Goal: Check status: Check status

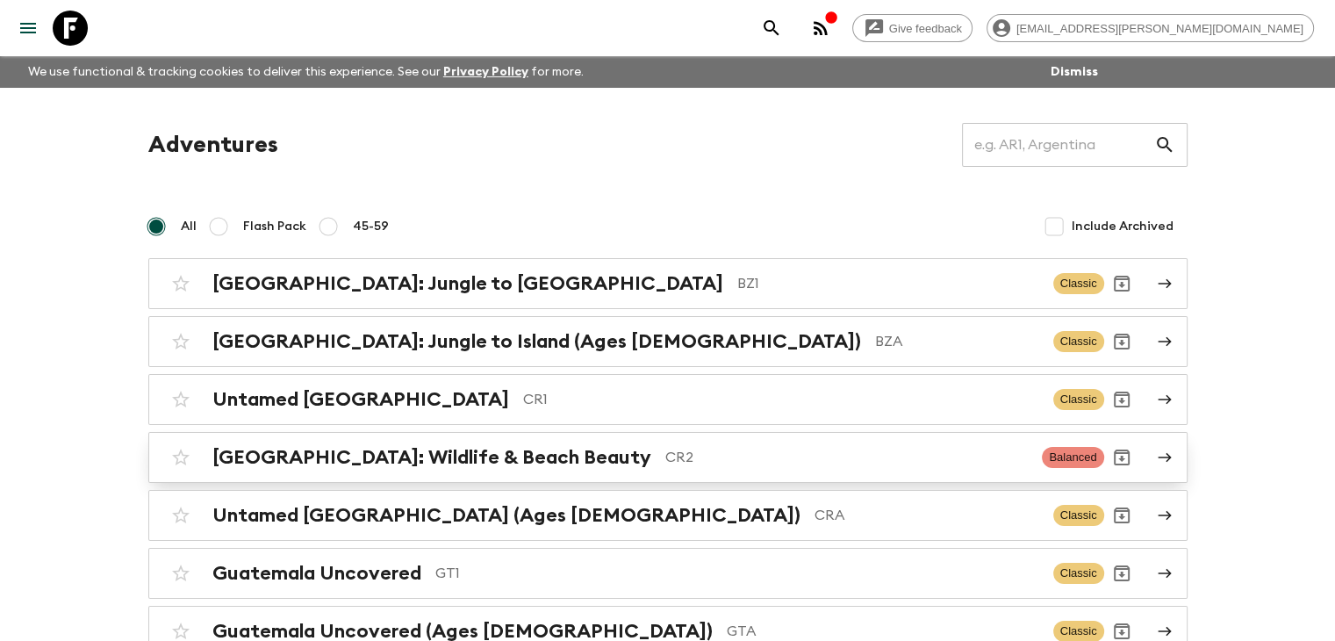
scroll to position [88, 0]
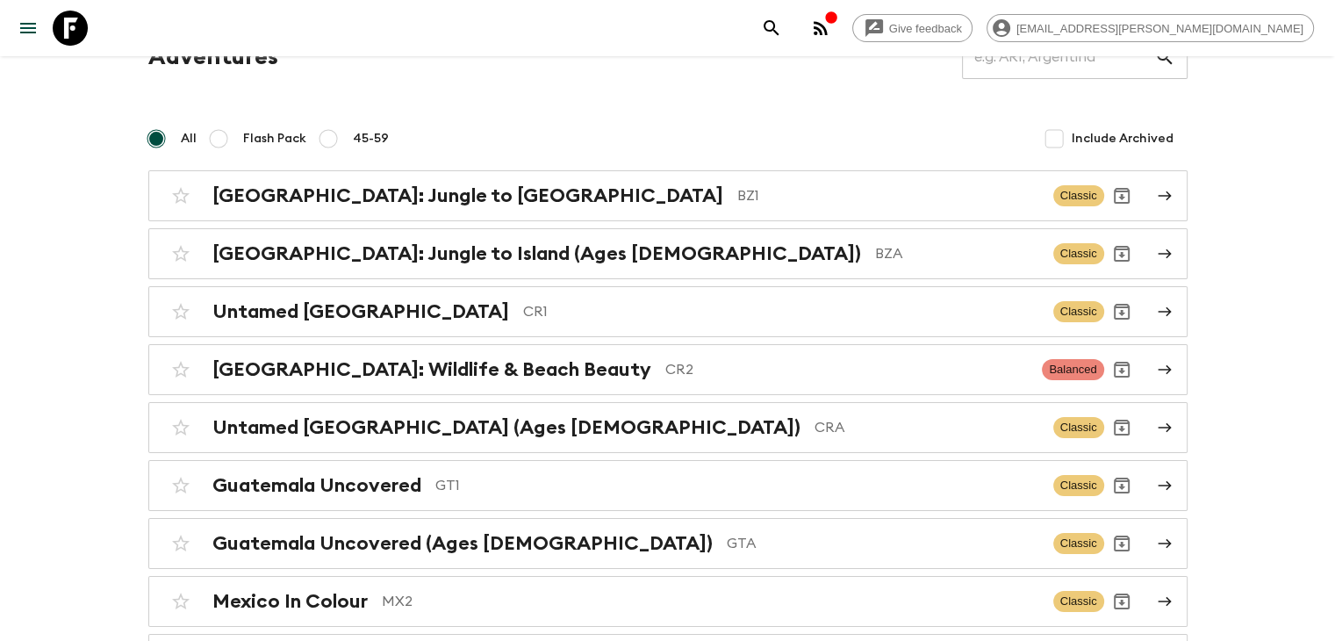
click at [390, 486] on h2 "Guatemala Uncovered" at bounding box center [316, 485] width 209 height 23
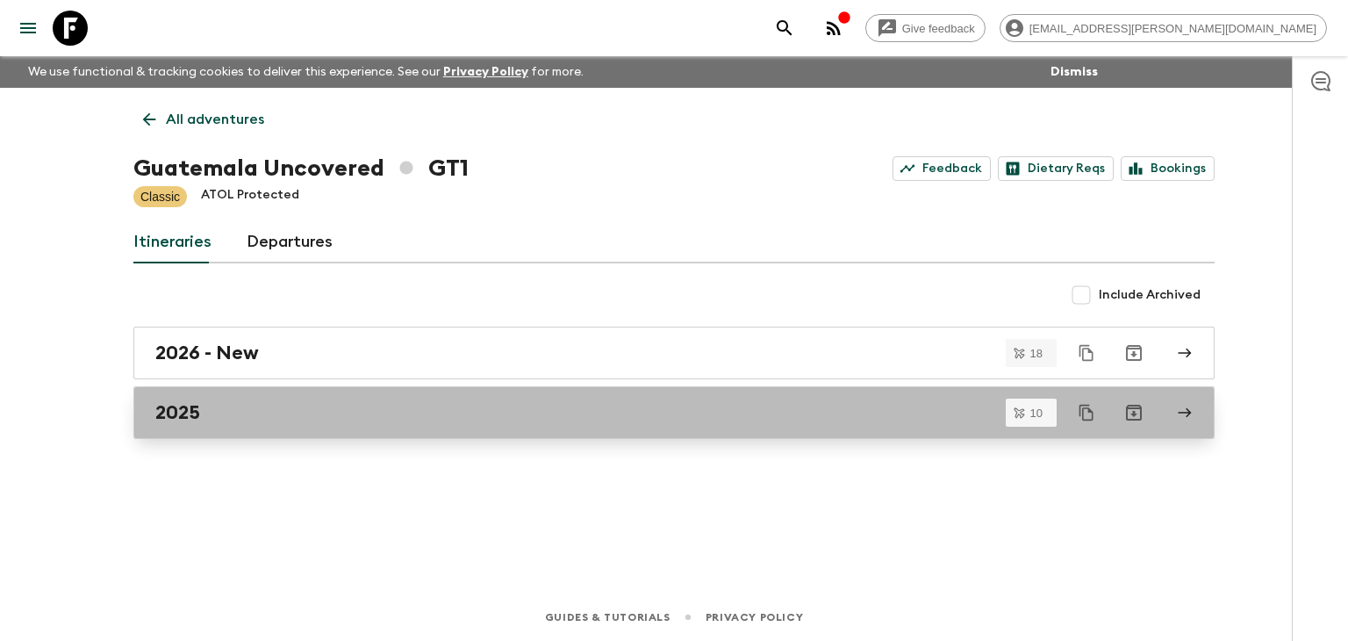
click at [210, 422] on div "2025" at bounding box center [657, 412] width 1004 height 23
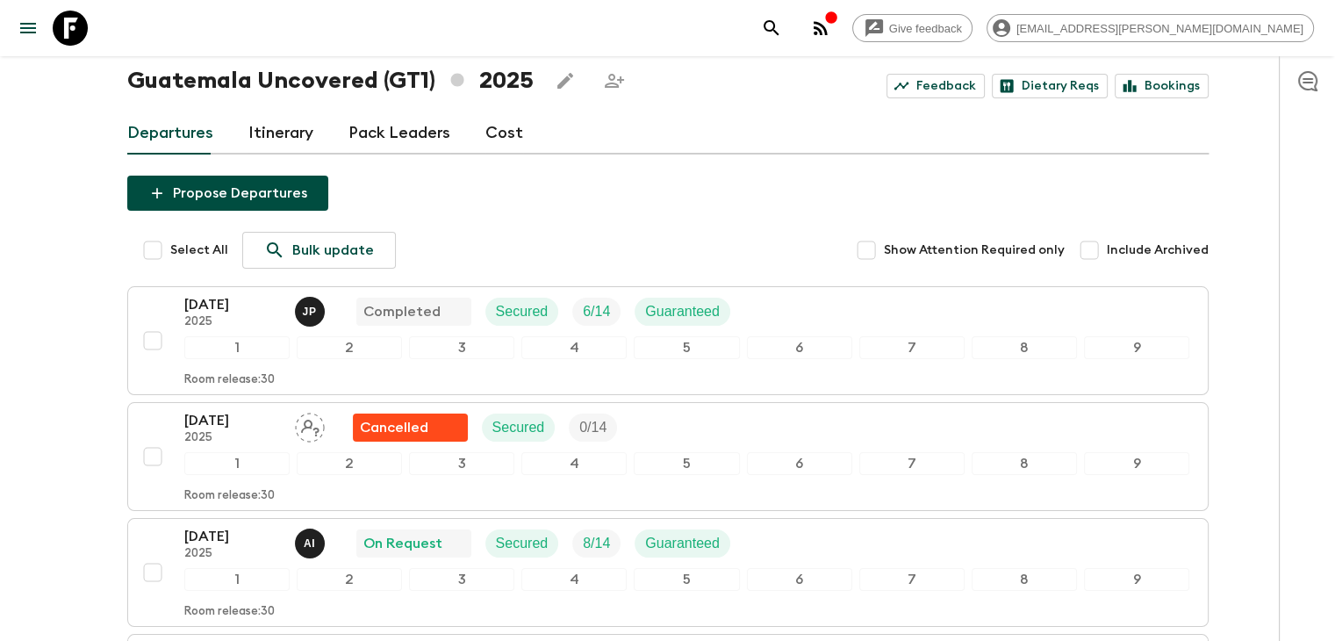
scroll to position [176, 0]
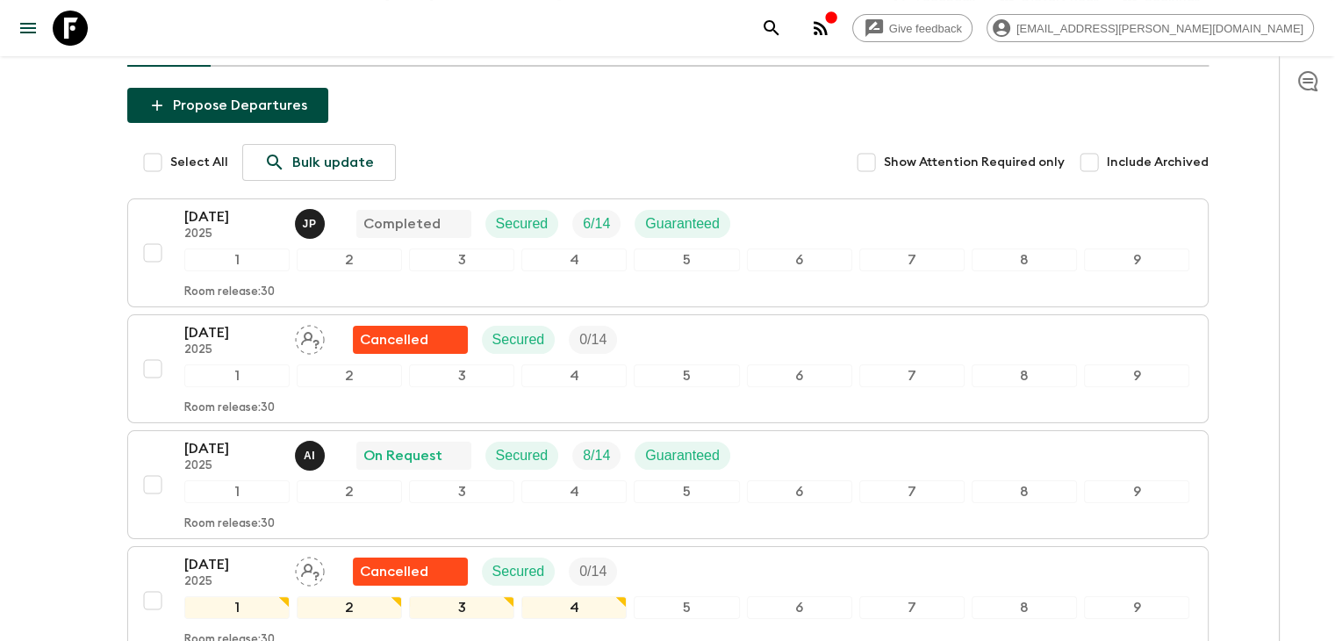
click at [226, 448] on p "[DATE]" at bounding box center [232, 448] width 97 height 21
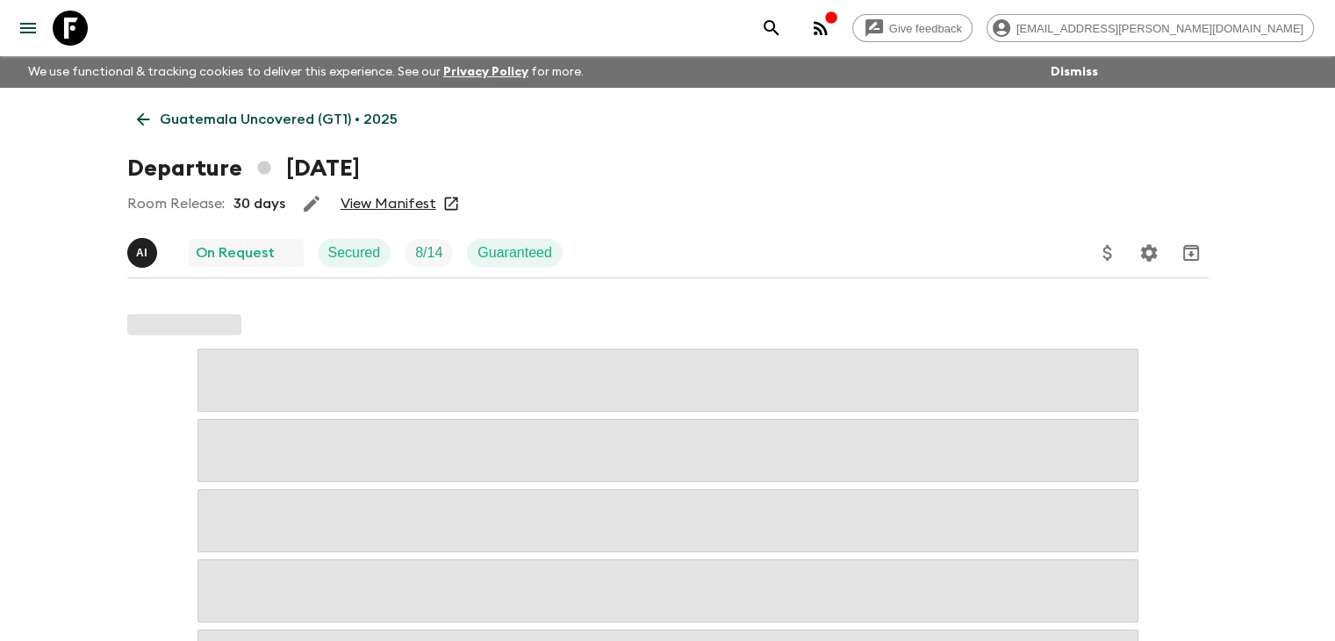
click at [407, 196] on link "View Manifest" at bounding box center [389, 204] width 96 height 18
